Goal: Find specific page/section: Find specific page/section

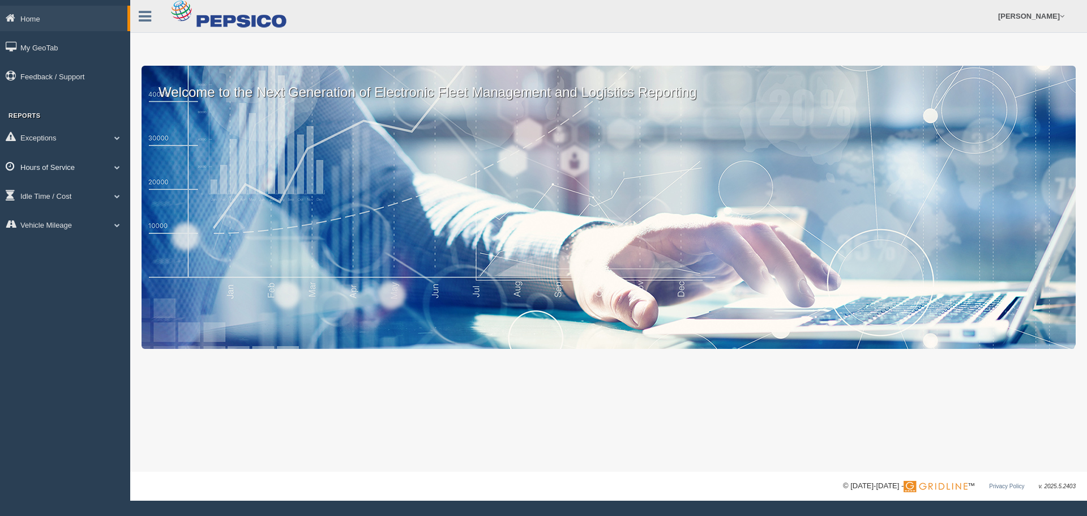
click at [98, 174] on link "Hours of Service" at bounding box center [65, 166] width 130 height 25
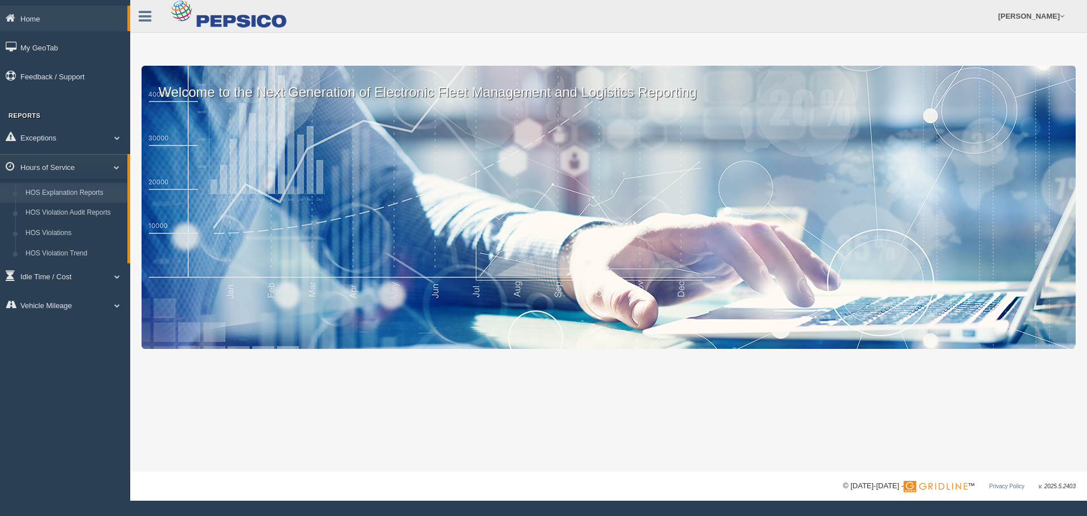
click at [93, 198] on link "HOS Explanation Reports" at bounding box center [73, 193] width 107 height 20
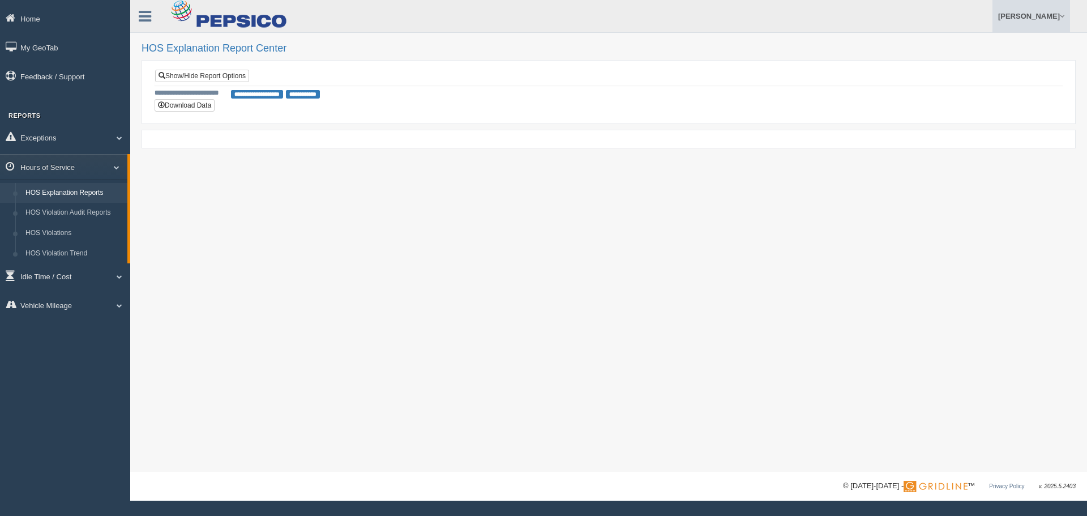
click at [1016, 23] on link "[PERSON_NAME]" at bounding box center [1031, 16] width 78 height 32
click at [1003, 75] on link "Log Off" at bounding box center [1007, 67] width 123 height 23
